Goal: Task Accomplishment & Management: Manage account settings

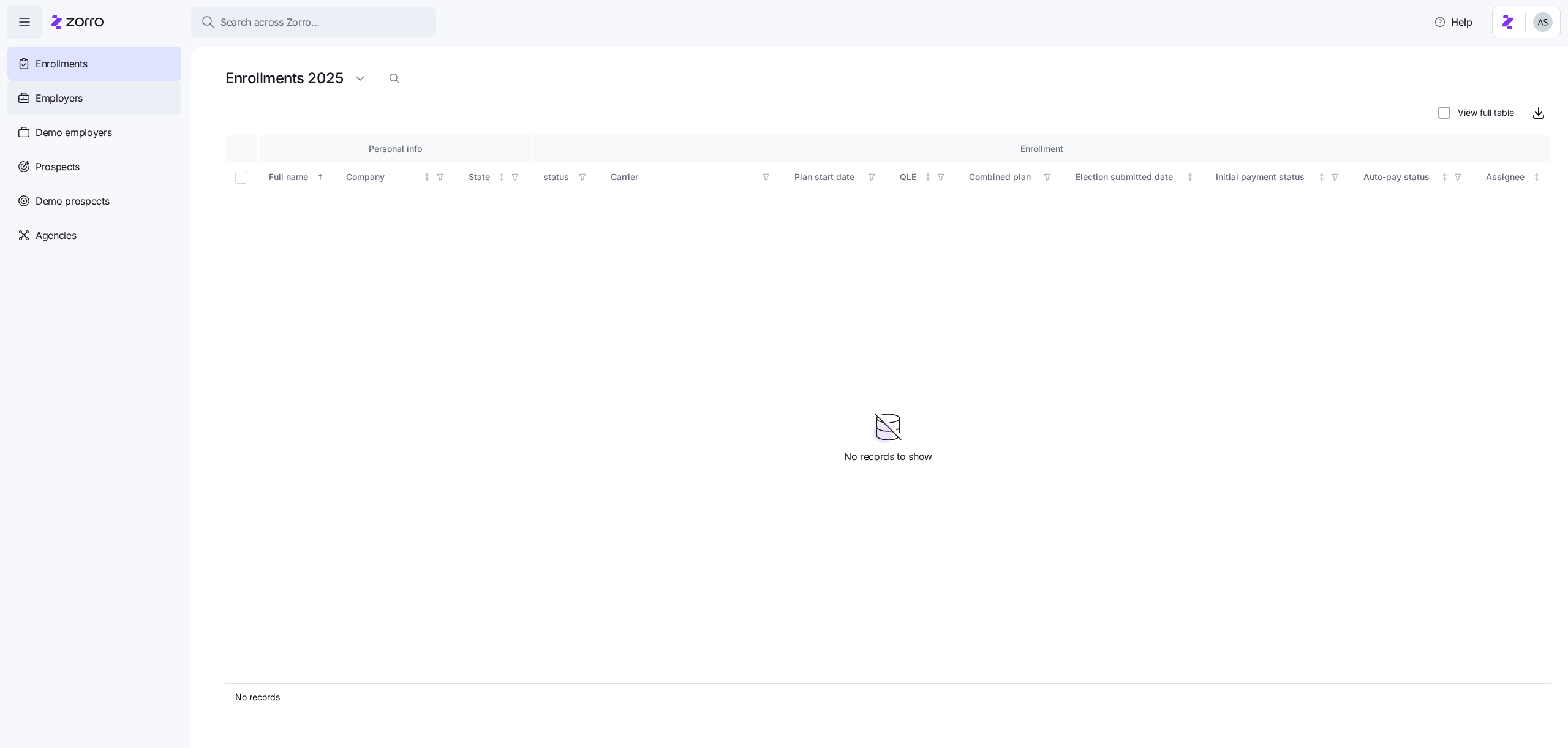
click at [79, 106] on div "Employers" at bounding box center [94, 98] width 174 height 34
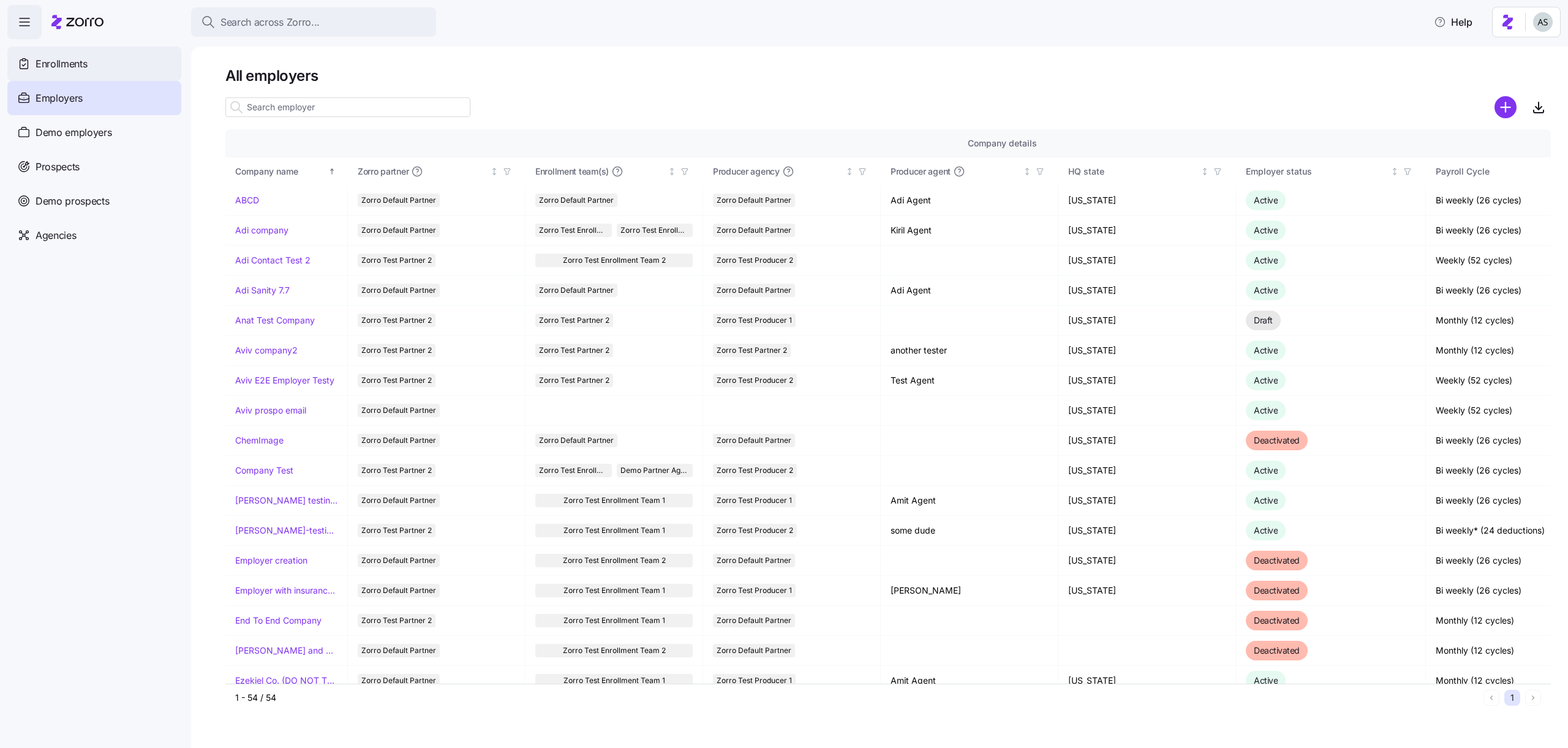
click at [93, 62] on div "Enrollments" at bounding box center [94, 63] width 174 height 34
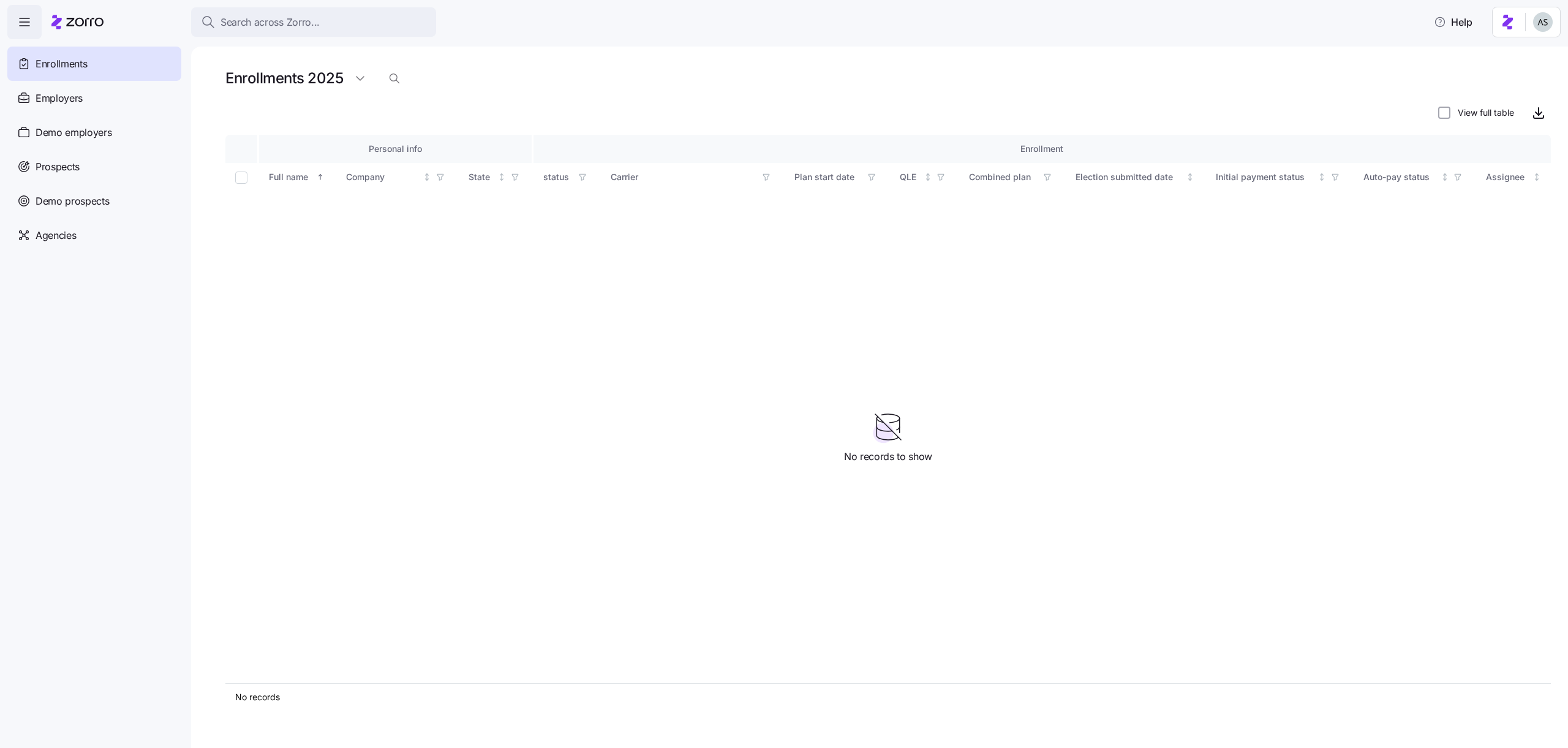
click at [782, 331] on div "Personal info Enrollment Full name Company State status Carrier Plan start date…" at bounding box center [888, 409] width 1325 height 549
click at [1528, 22] on html "Search across Zorro... Help Enrollments Employers Demo employers Prospects Demo…" at bounding box center [784, 370] width 1568 height 741
click at [1513, 77] on div "Log out" at bounding box center [1510, 75] width 48 height 14
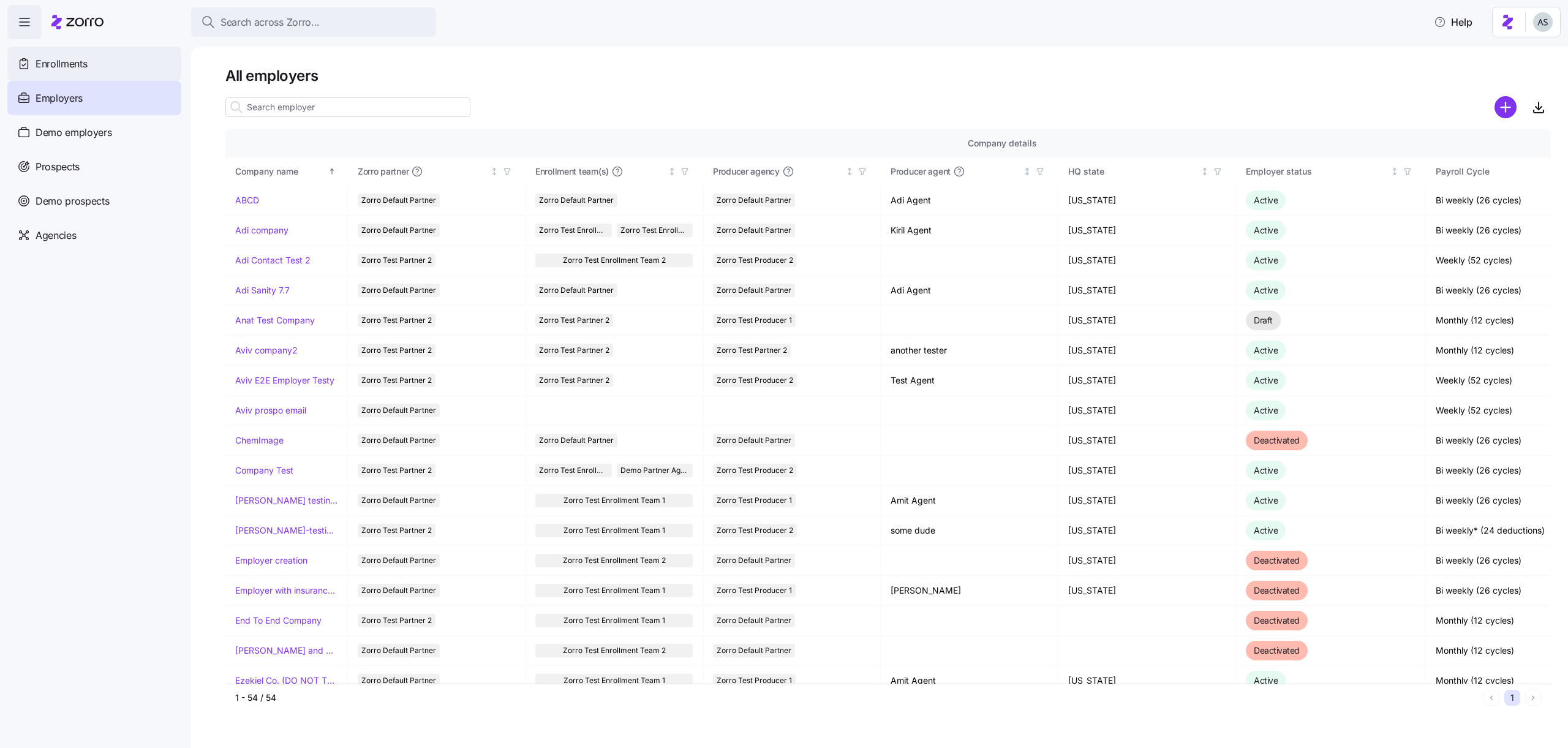
click at [98, 73] on div "Enrollments" at bounding box center [94, 63] width 174 height 34
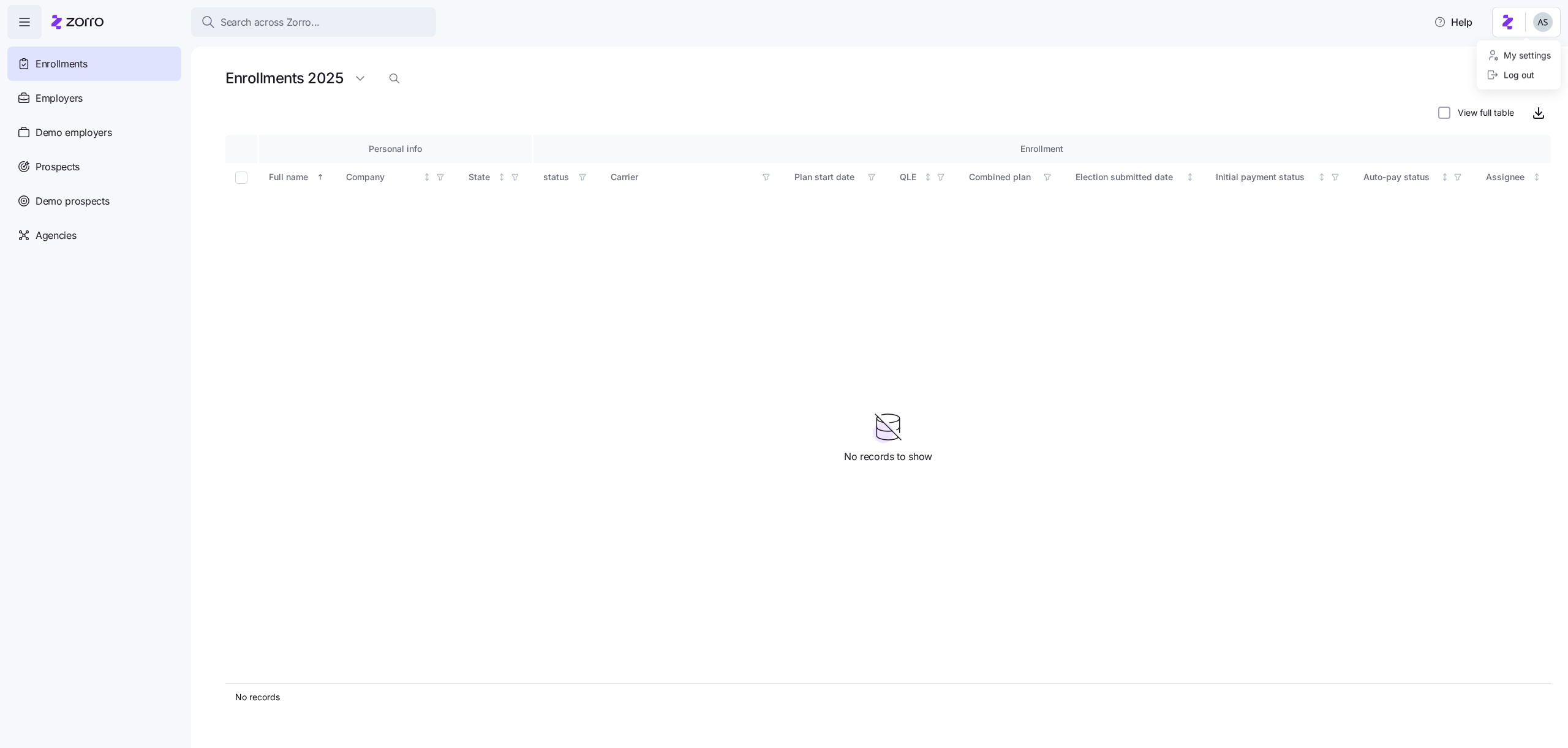
click at [1549, 11] on html "Search across Zorro... Help Enrollments Employers Demo employers Prospects Demo…" at bounding box center [784, 370] width 1568 height 741
click at [115, 99] on div "Employers" at bounding box center [94, 98] width 174 height 34
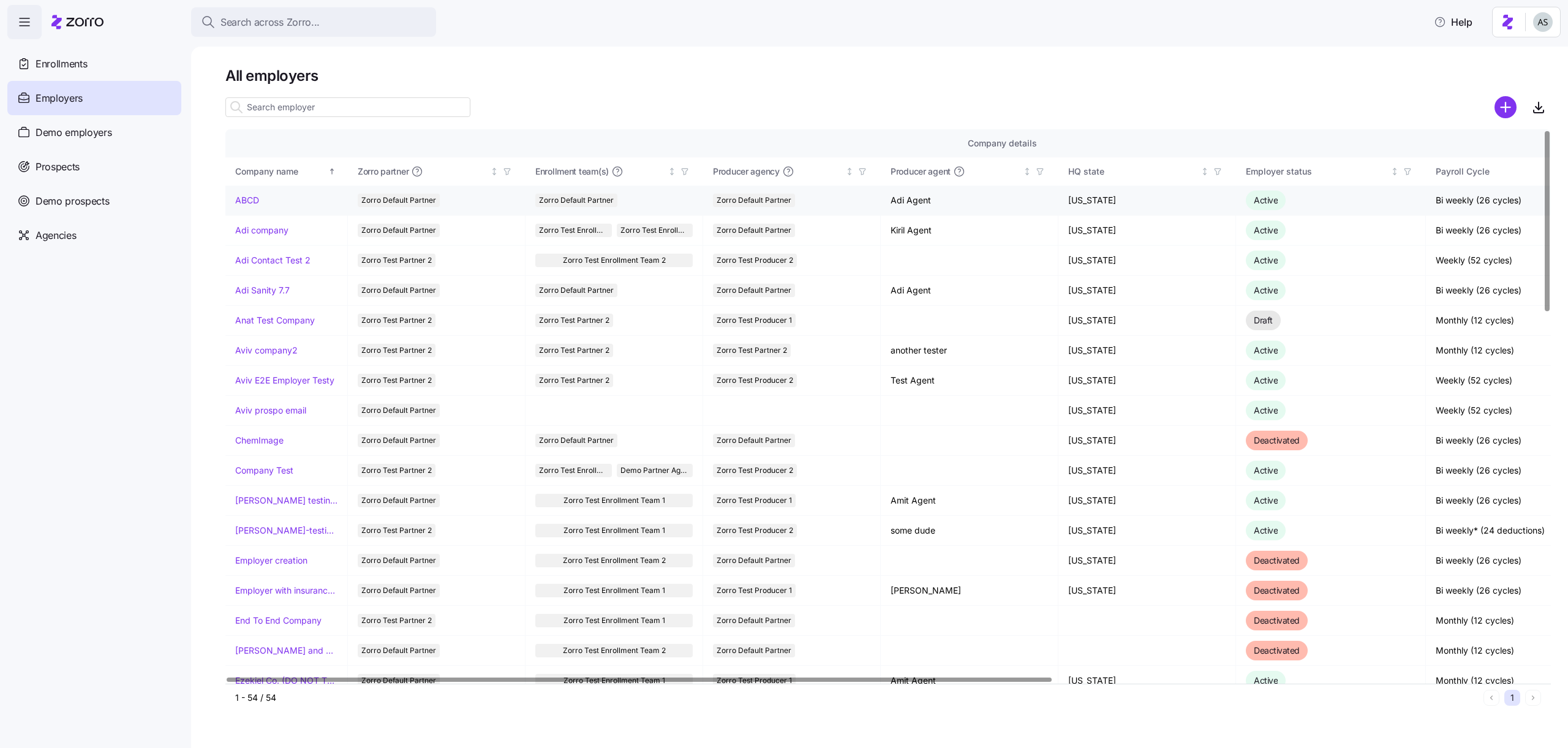
click at [243, 196] on link "ABCD" at bounding box center [247, 201] width 24 height 12
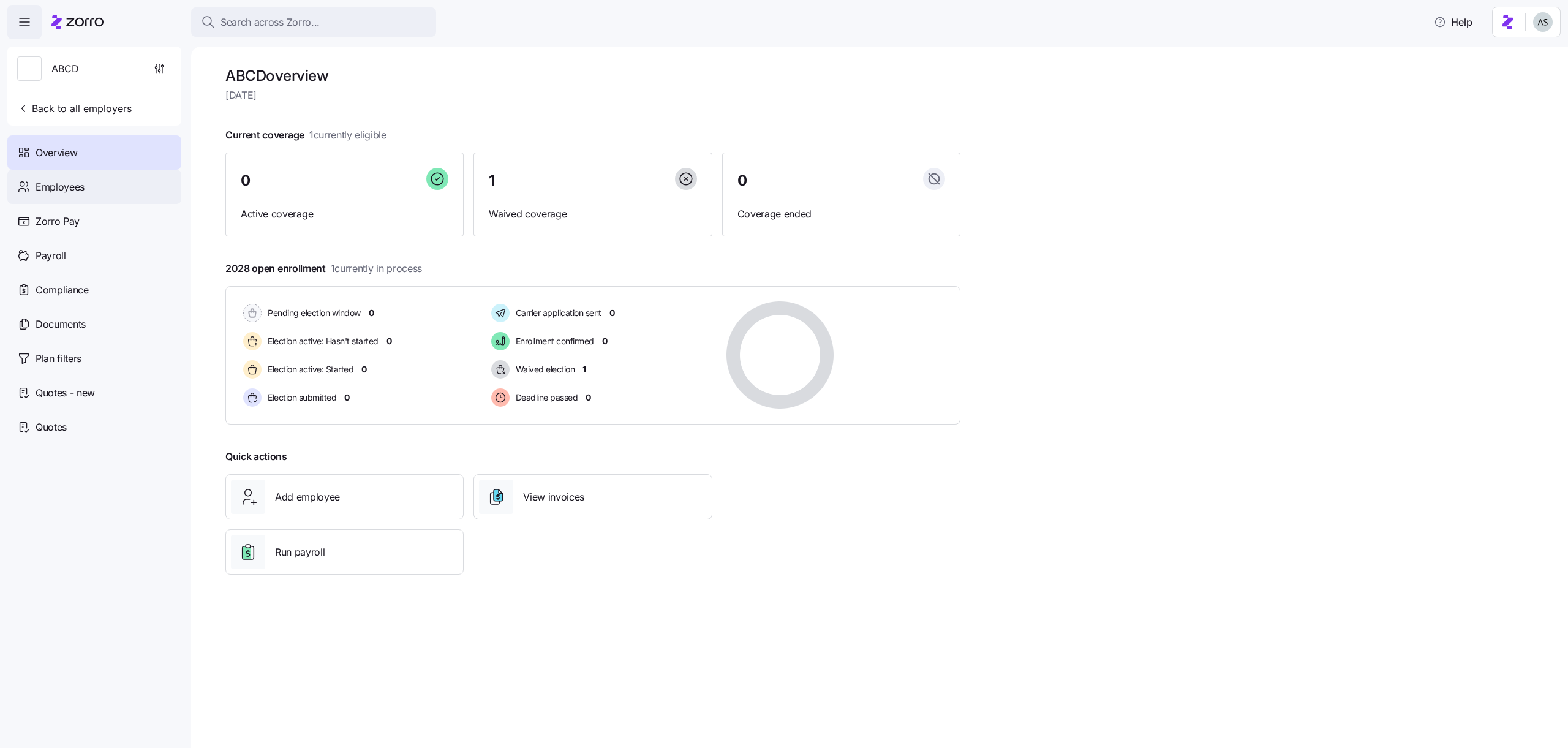
click at [122, 197] on div "Employees" at bounding box center [94, 186] width 174 height 34
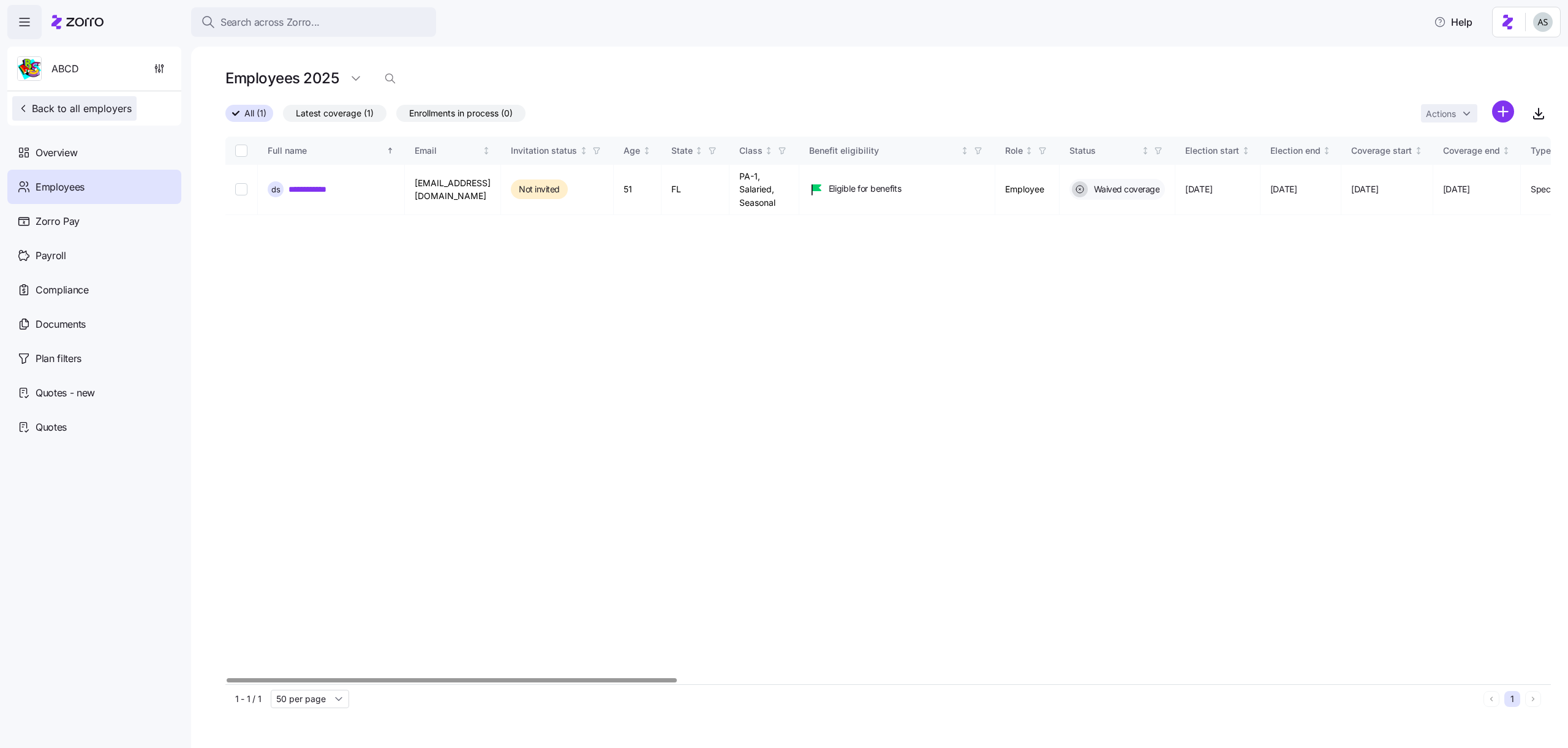
click at [132, 105] on button "Back to all employers" at bounding box center [75, 108] width 124 height 24
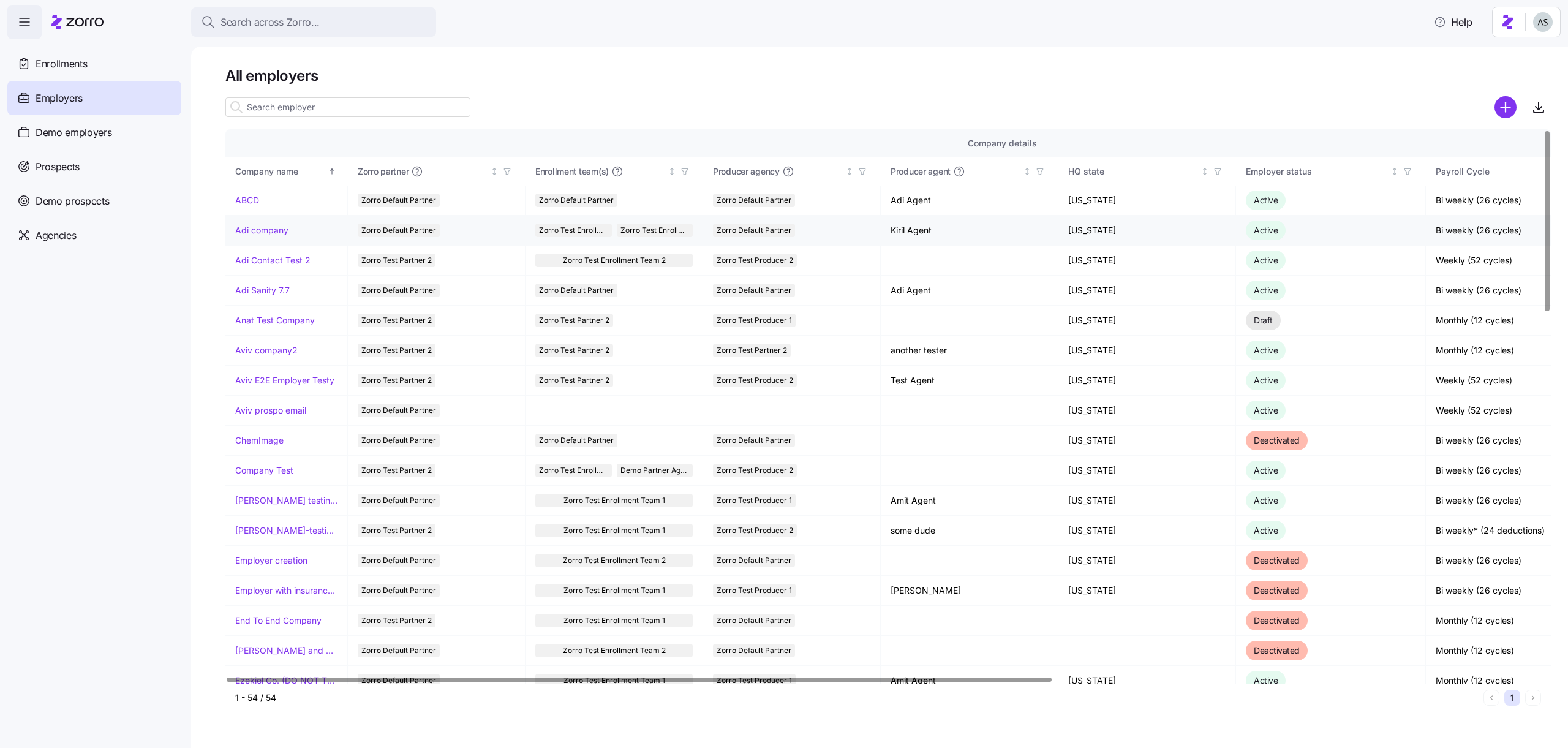
click at [270, 233] on link "Adi company" at bounding box center [262, 230] width 53 height 12
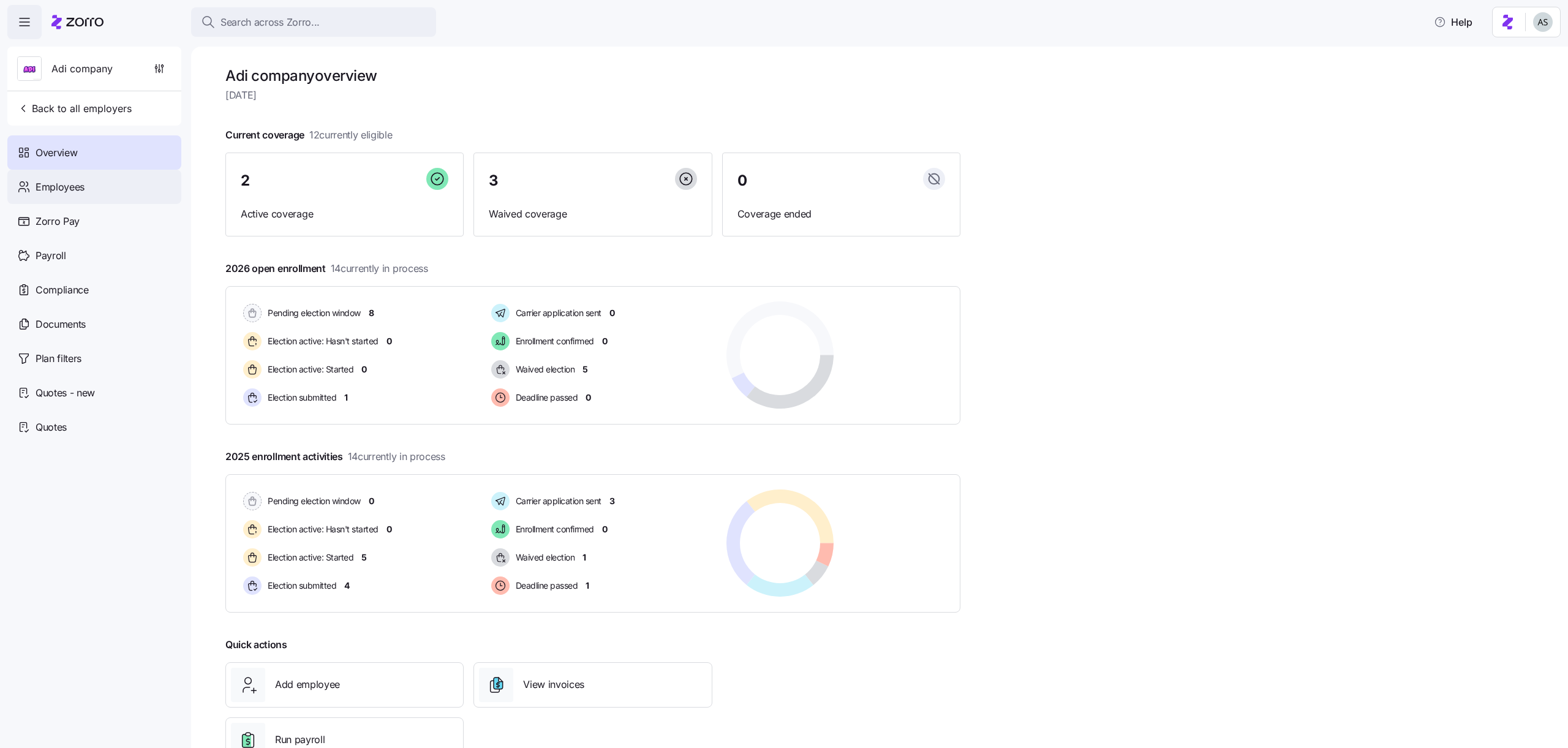
click at [76, 199] on div "Employees" at bounding box center [94, 186] width 174 height 34
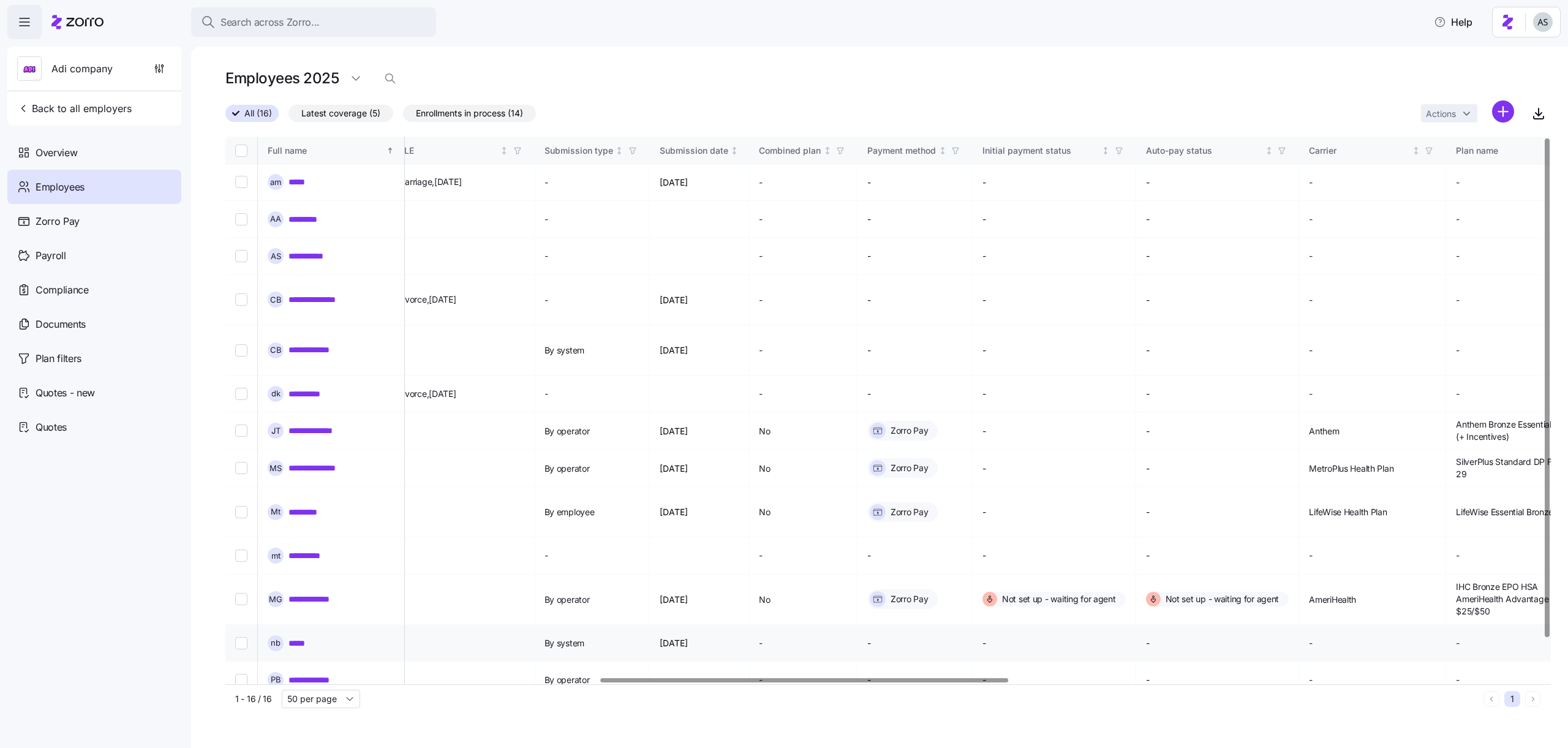
scroll to position [1, 1120]
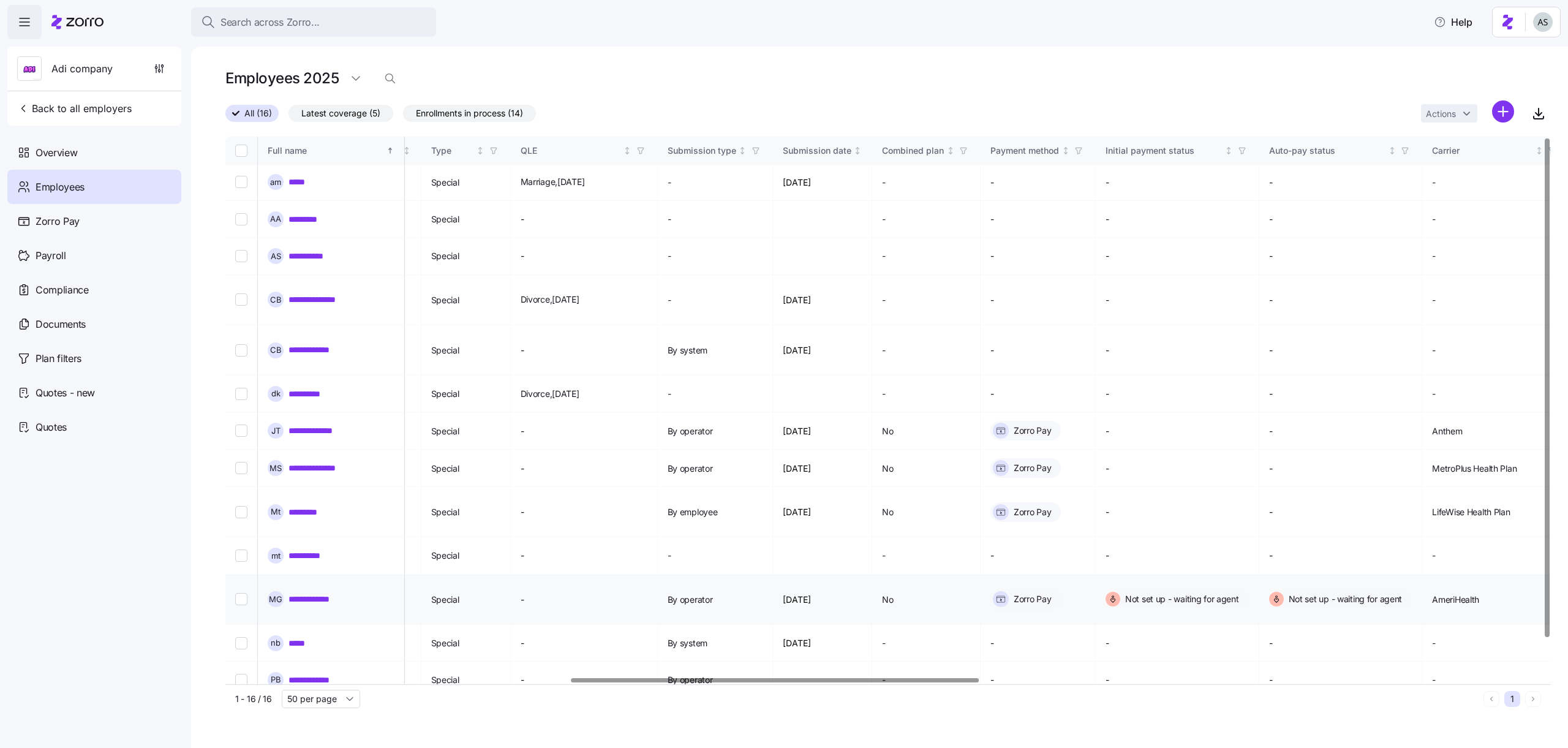
click at [322, 593] on link "**********" at bounding box center [317, 600] width 56 height 12
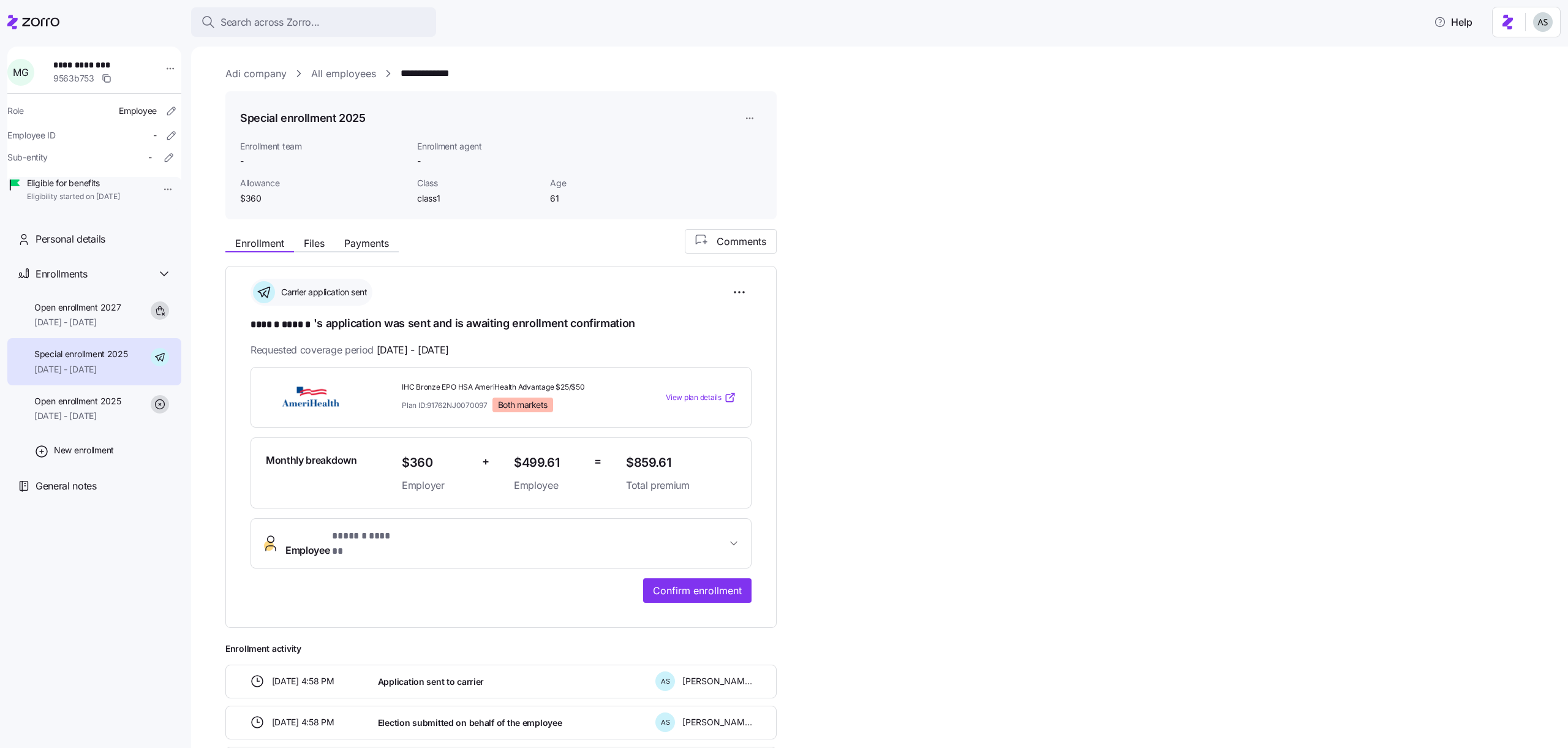
click at [743, 117] on html "**********" at bounding box center [784, 370] width 1568 height 741
click at [750, 160] on div "Assign enrollment" at bounding box center [798, 168] width 112 height 20
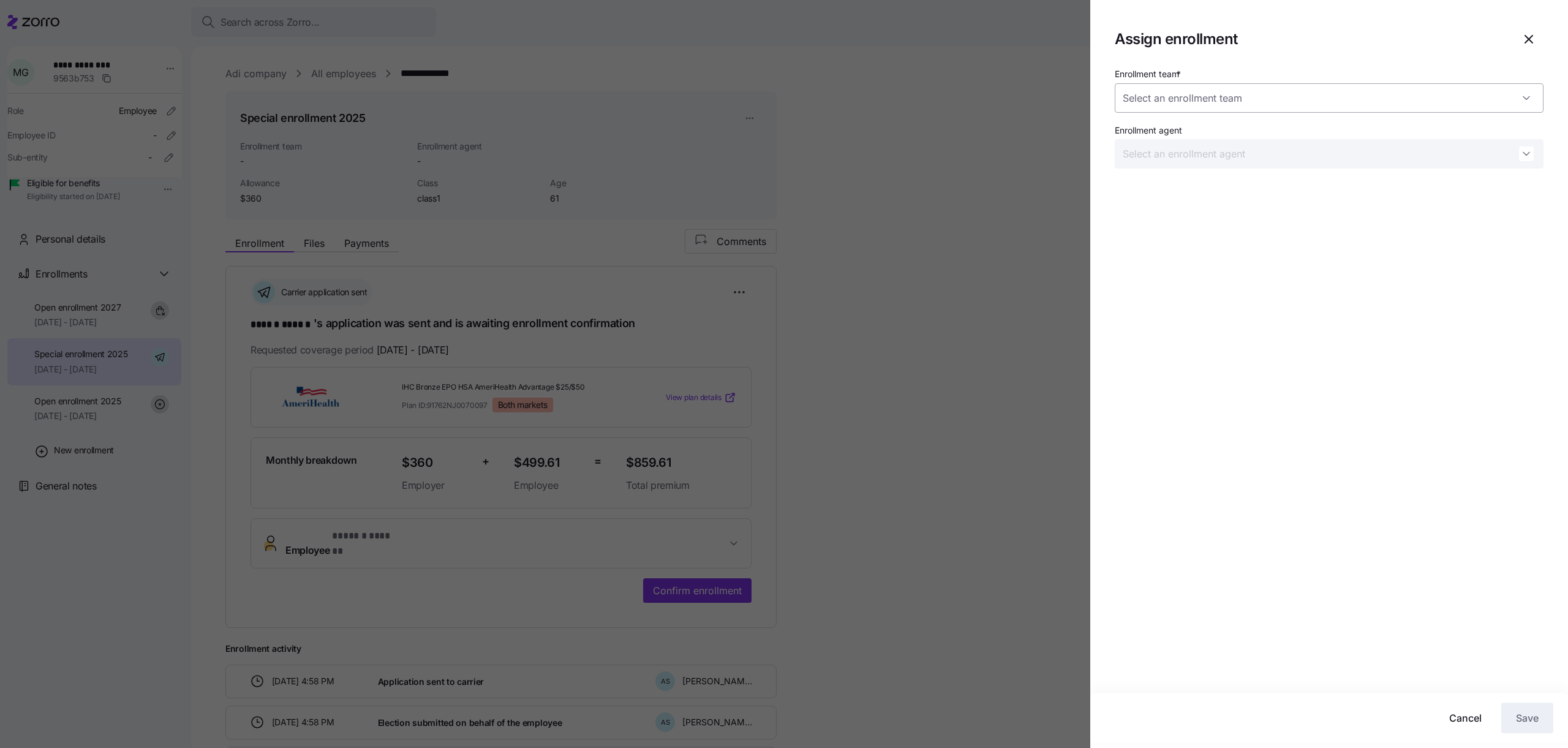
click at [1185, 90] on input "Enrollment team *" at bounding box center [1329, 98] width 428 height 29
click at [1177, 165] on span "Zorro Test Enrollment Team 1" at bounding box center [1187, 161] width 116 height 14
type input "Zorro Test Enrollment Team 1"
click at [1539, 708] on button "Save" at bounding box center [1527, 718] width 52 height 30
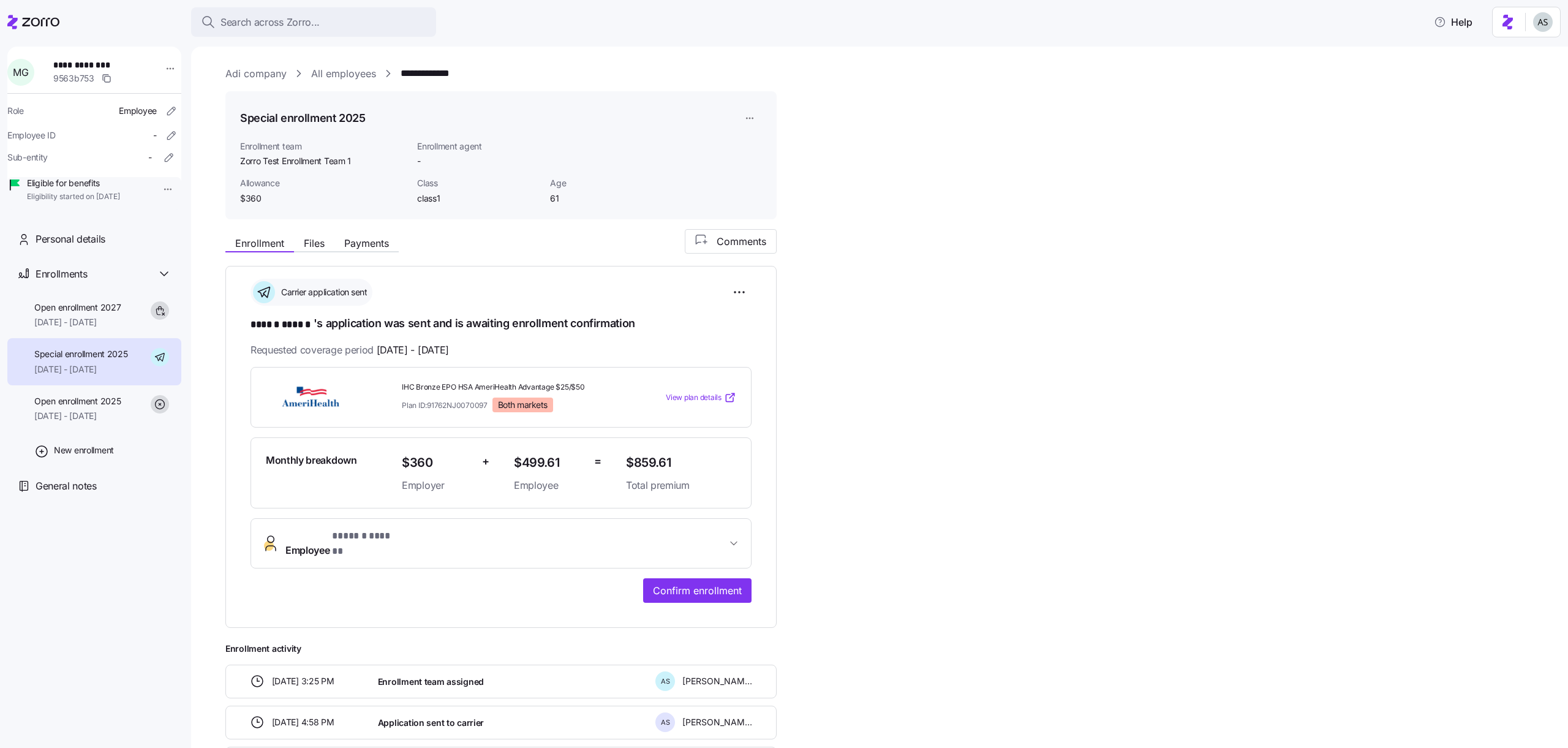
click at [761, 107] on html "**********" at bounding box center [784, 370] width 1568 height 741
click at [781, 167] on div "Assign enrollment" at bounding box center [782, 168] width 71 height 14
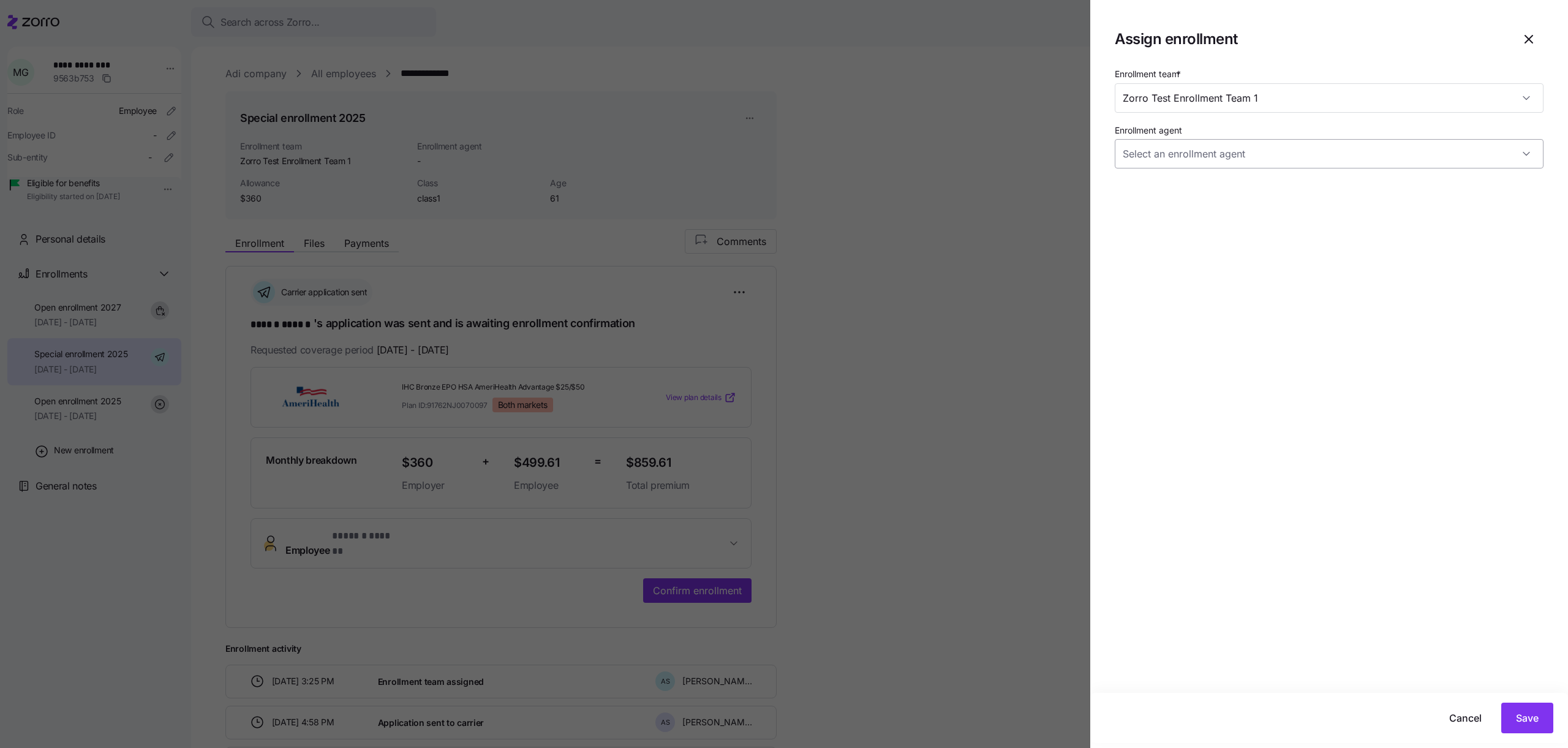
type input "A team"
click at [1325, 98] on input "A team" at bounding box center [1329, 98] width 428 height 29
click at [1526, 42] on icon "button" at bounding box center [1529, 39] width 7 height 7
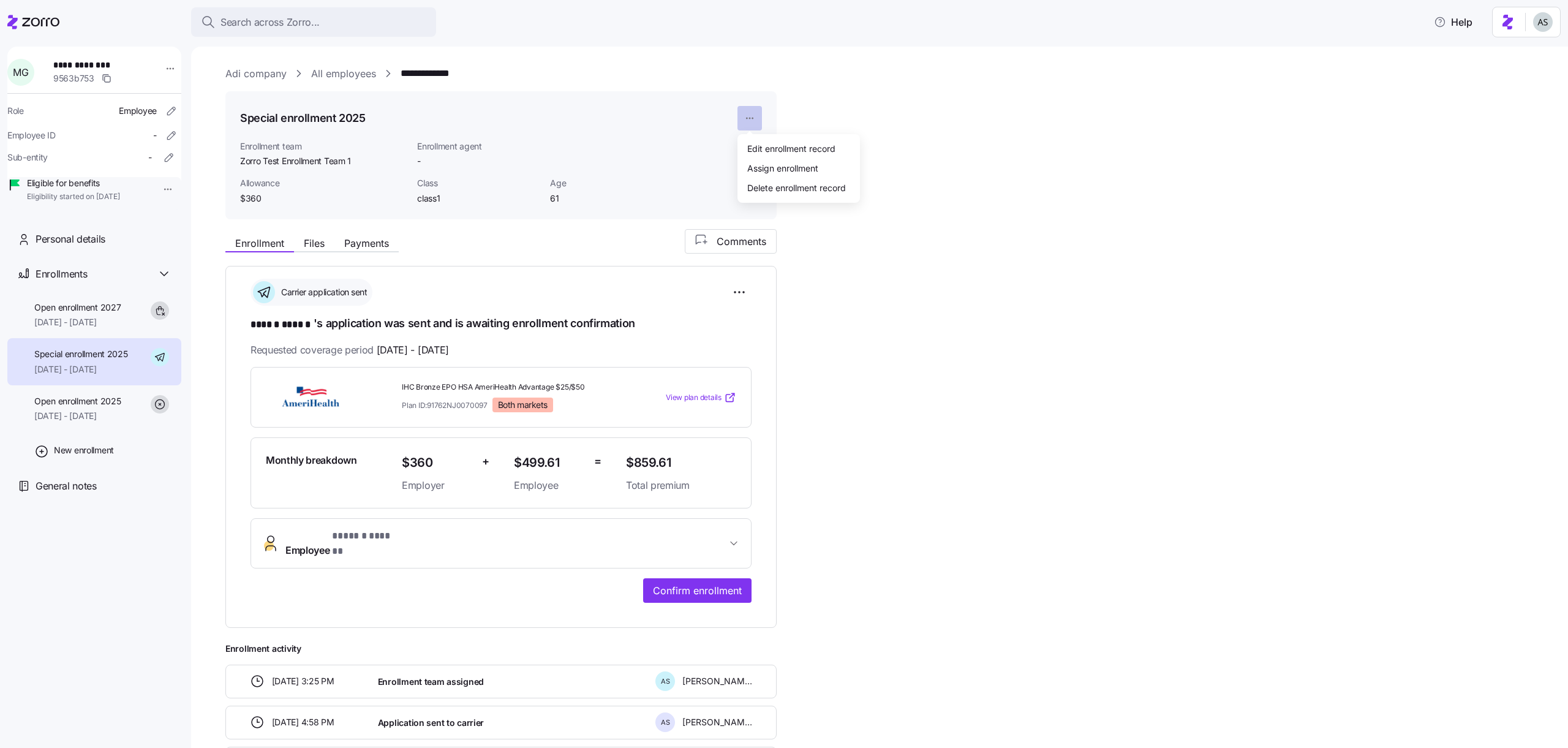
click at [754, 114] on html "**********" at bounding box center [784, 370] width 1568 height 741
click at [771, 181] on div "Delete enrollment record" at bounding box center [796, 188] width 99 height 14
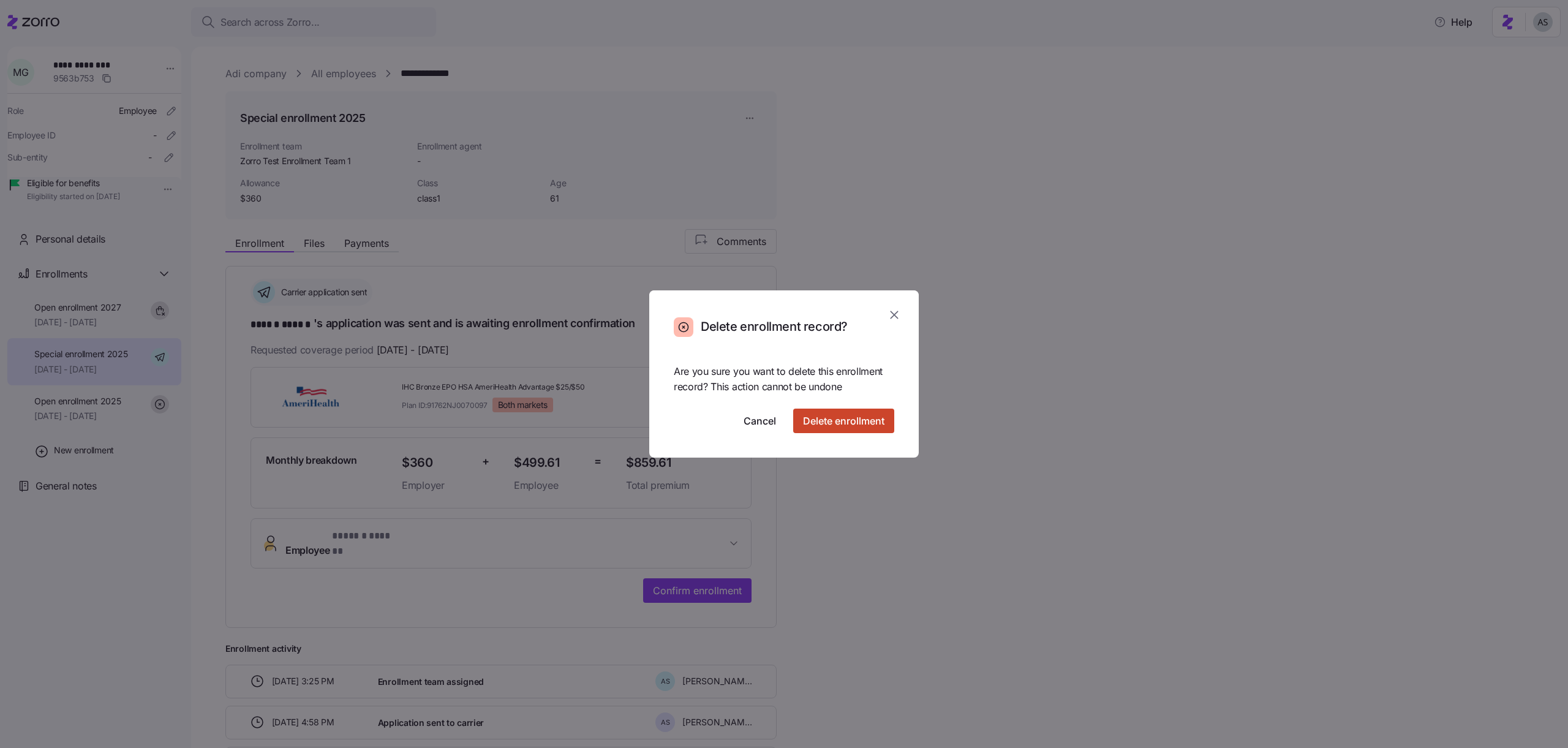
click at [807, 423] on span "Delete enrollment" at bounding box center [843, 421] width 81 height 15
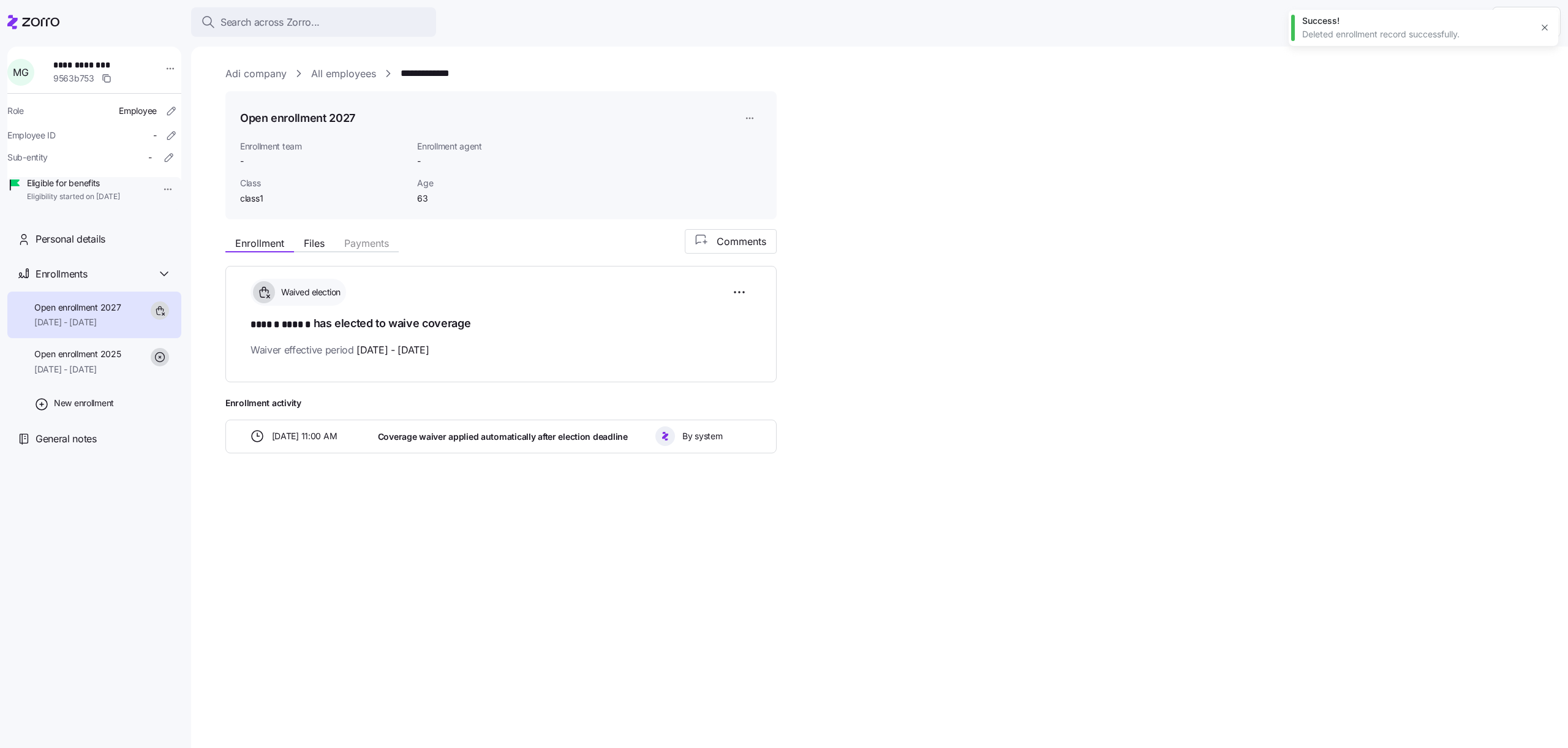
click at [66, 21] on div "Search across Zorro... Help" at bounding box center [784, 22] width 1553 height 34
click at [48, 21] on icon at bounding box center [34, 22] width 52 height 15
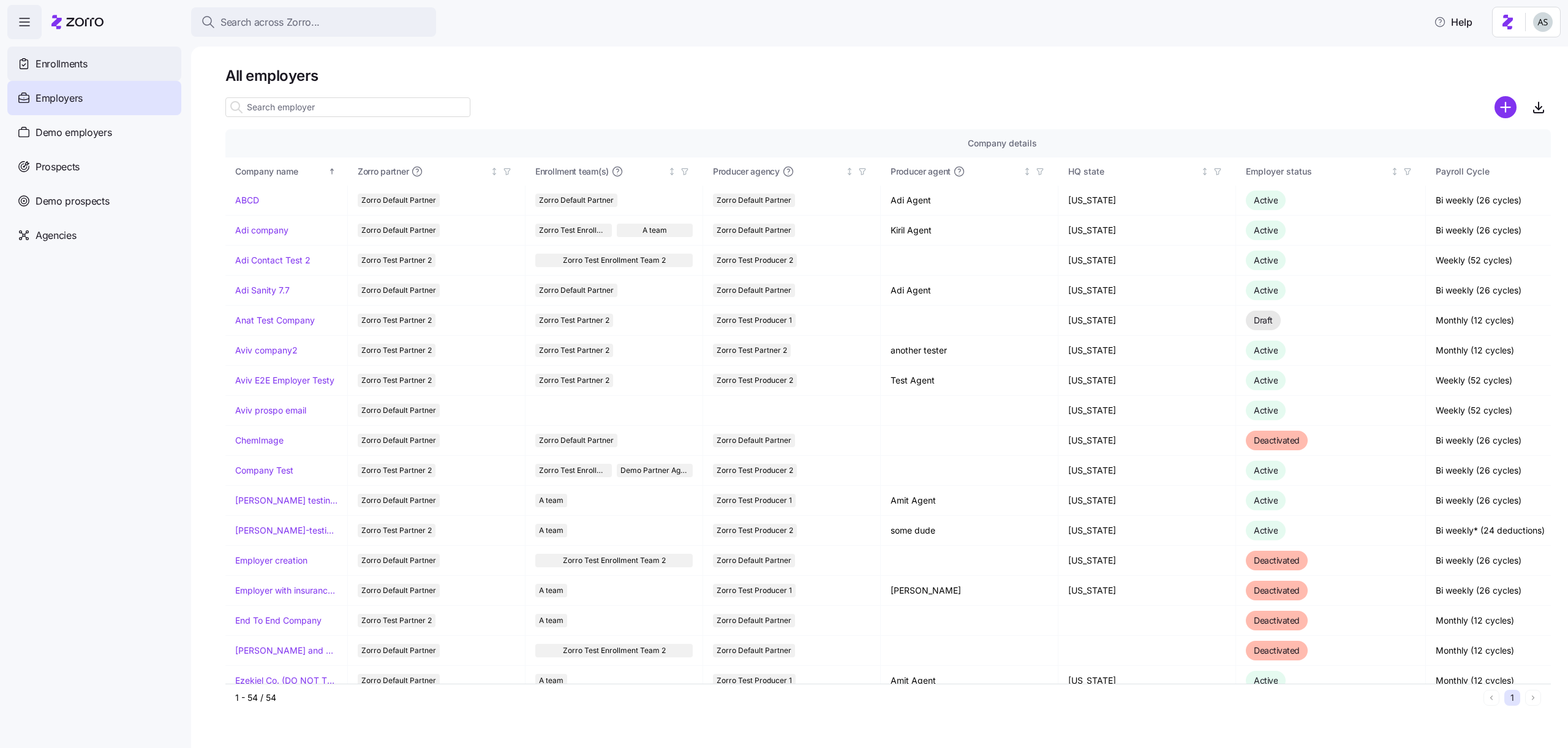
click at [81, 52] on div "Enrollments" at bounding box center [94, 63] width 174 height 34
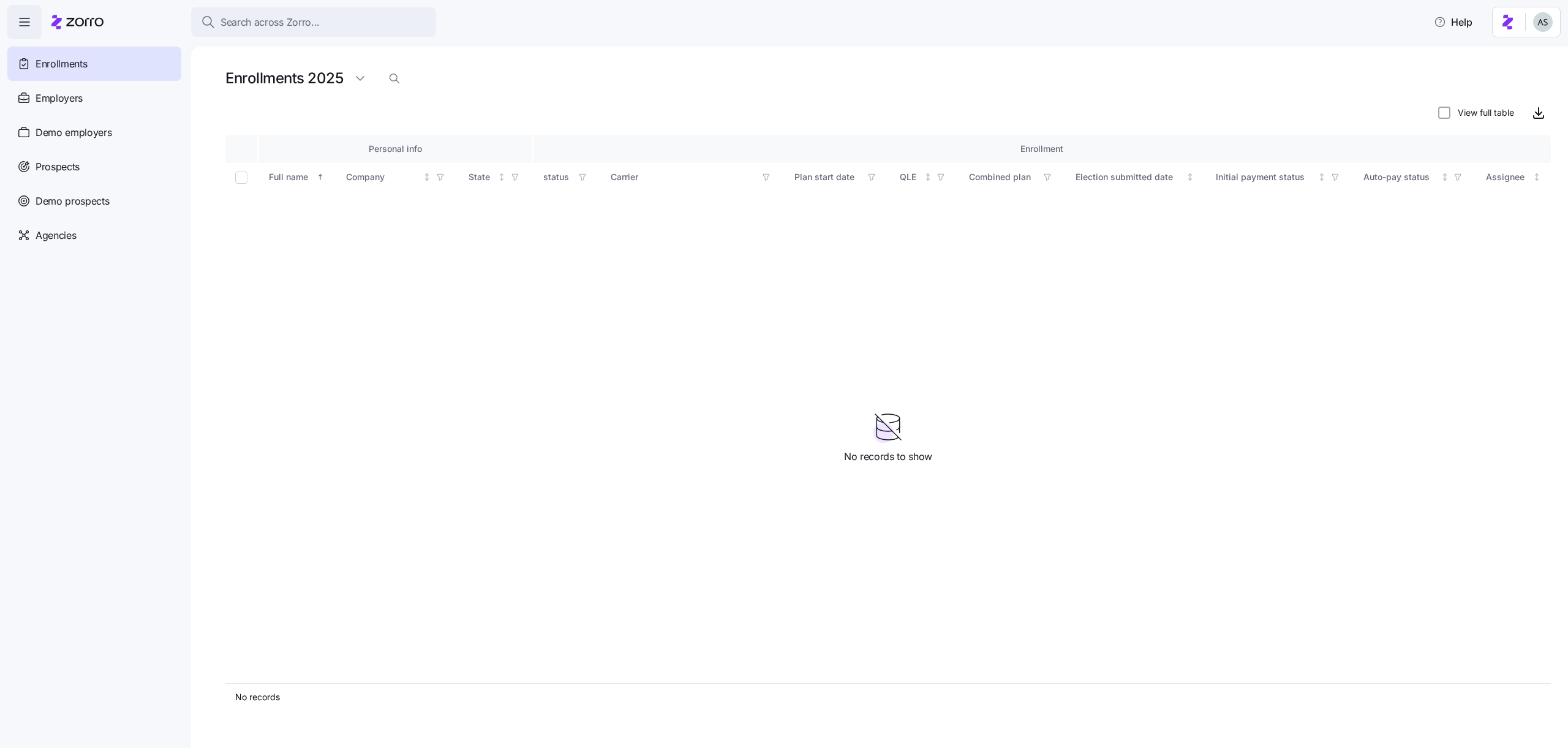
click at [1532, 12] on html "Search across Zorro... Help Enrollments Employers Demo employers Prospects Demo…" at bounding box center [784, 370] width 1568 height 741
click at [1518, 79] on div "Log out" at bounding box center [1510, 75] width 48 height 14
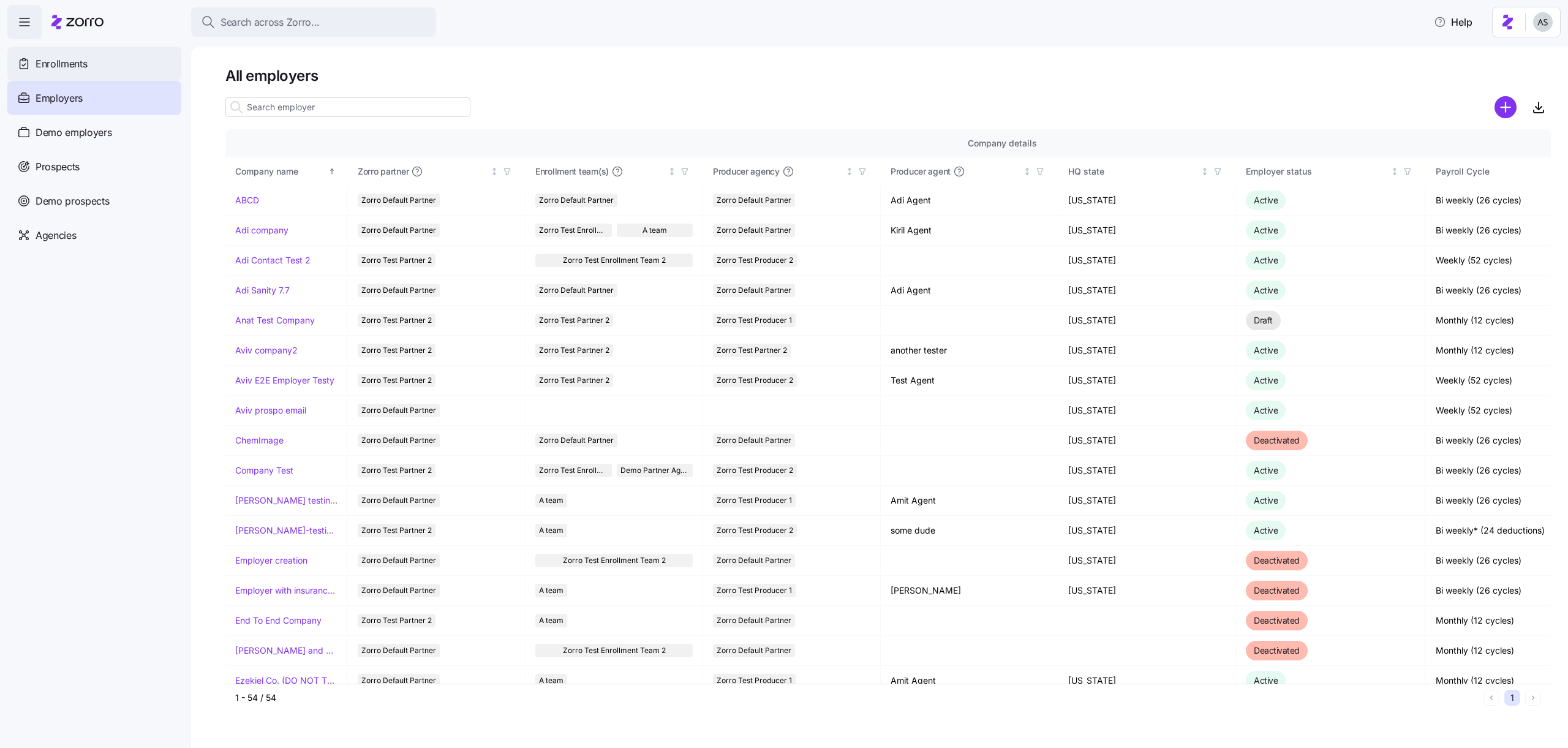
click at [40, 52] on div "Enrollments" at bounding box center [94, 63] width 174 height 34
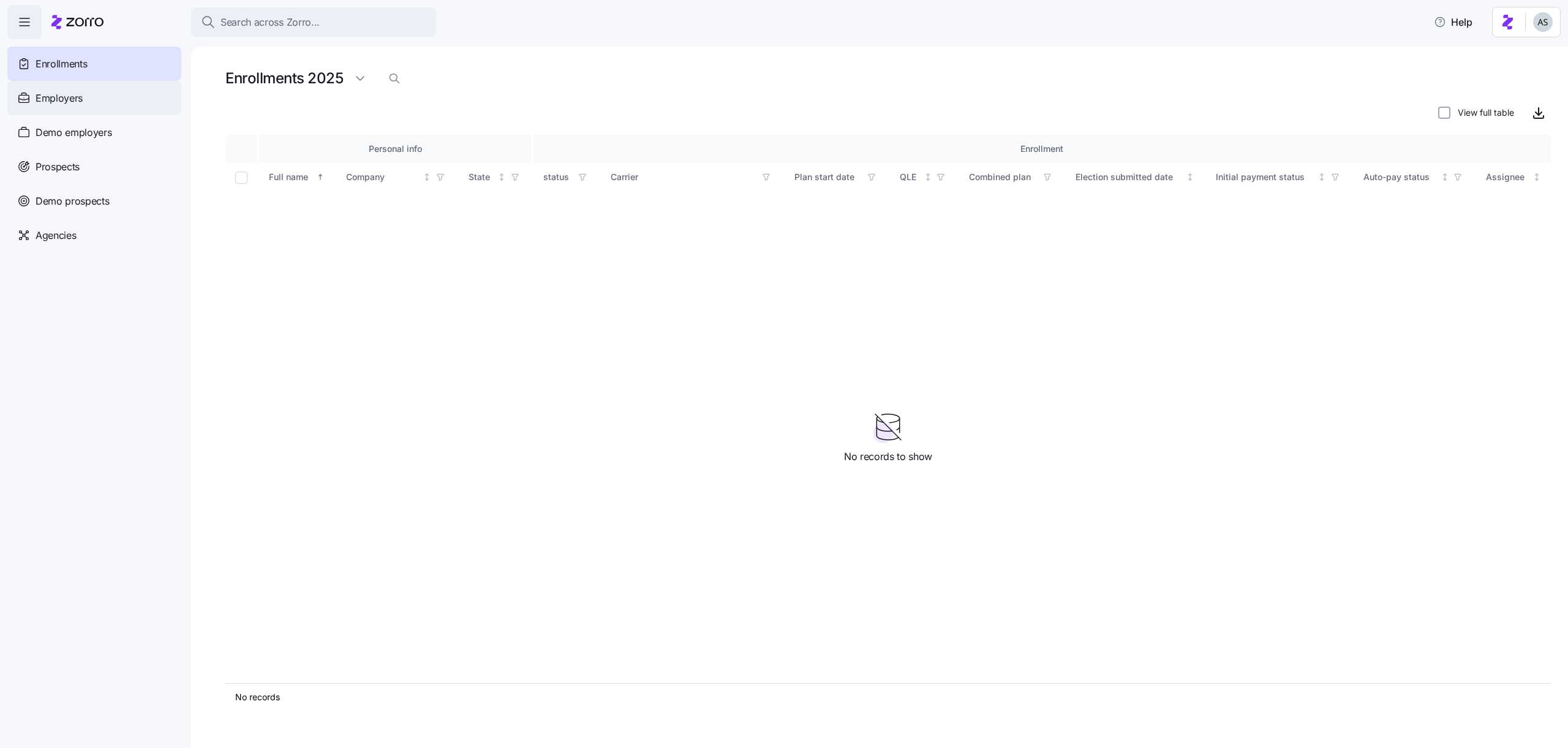
click at [138, 94] on div "Employers" at bounding box center [94, 98] width 174 height 34
